Goal: Navigation & Orientation: Find specific page/section

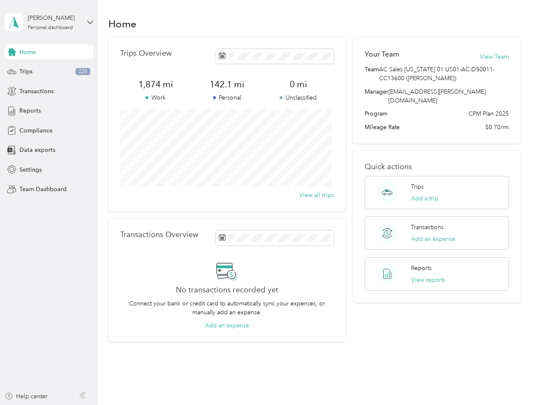
click at [267, 202] on div "Trips Overview 1,874 mi Work 142.1 mi Personal 0 mi Unclassified View all trips" at bounding box center [226, 124] width 237 height 174
click at [49, 22] on div "[PERSON_NAME]" at bounding box center [54, 17] width 53 height 9
click at [49, 52] on div "You’re signed in as [EMAIL_ADDRESS][PERSON_NAME][DOMAIN_NAME] Team dashboard Pe…" at bounding box center [117, 74] width 225 height 86
click at [12, 52] on div "You’re signed in as [EMAIL_ADDRESS][PERSON_NAME][DOMAIN_NAME] Team dashboard Pe…" at bounding box center [117, 74] width 225 height 86
click at [49, 72] on div "Trips 220" at bounding box center [49, 71] width 89 height 15
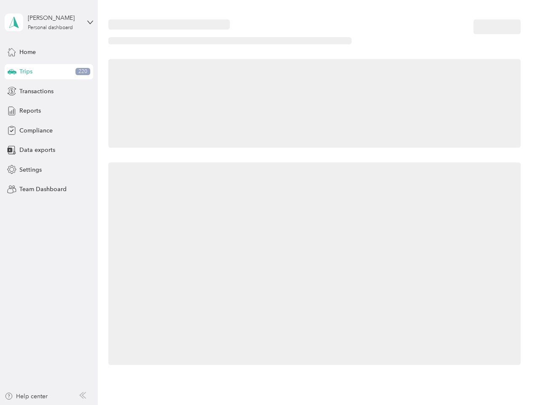
click at [12, 72] on icon at bounding box center [12, 71] width 9 height 4
click at [49, 91] on span "Transactions" at bounding box center [36, 91] width 34 height 9
click at [12, 91] on icon at bounding box center [11, 90] width 9 height 9
click at [49, 111] on div "Reports" at bounding box center [49, 110] width 89 height 15
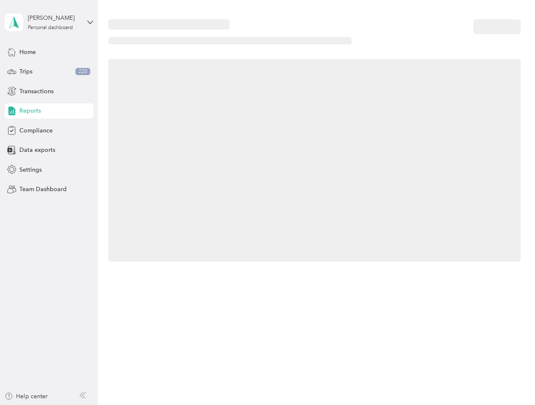
click at [12, 111] on icon at bounding box center [11, 110] width 9 height 9
